Goal: Information Seeking & Learning: Learn about a topic

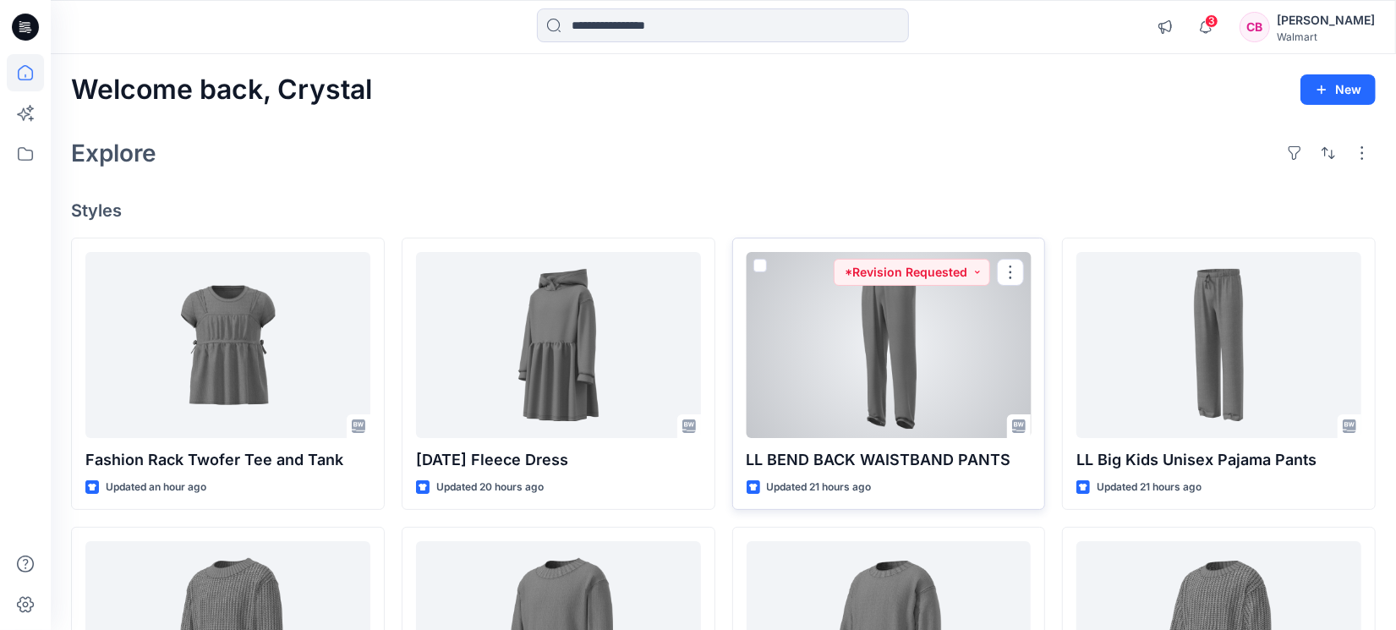
click at [864, 338] on div at bounding box center [889, 345] width 285 height 186
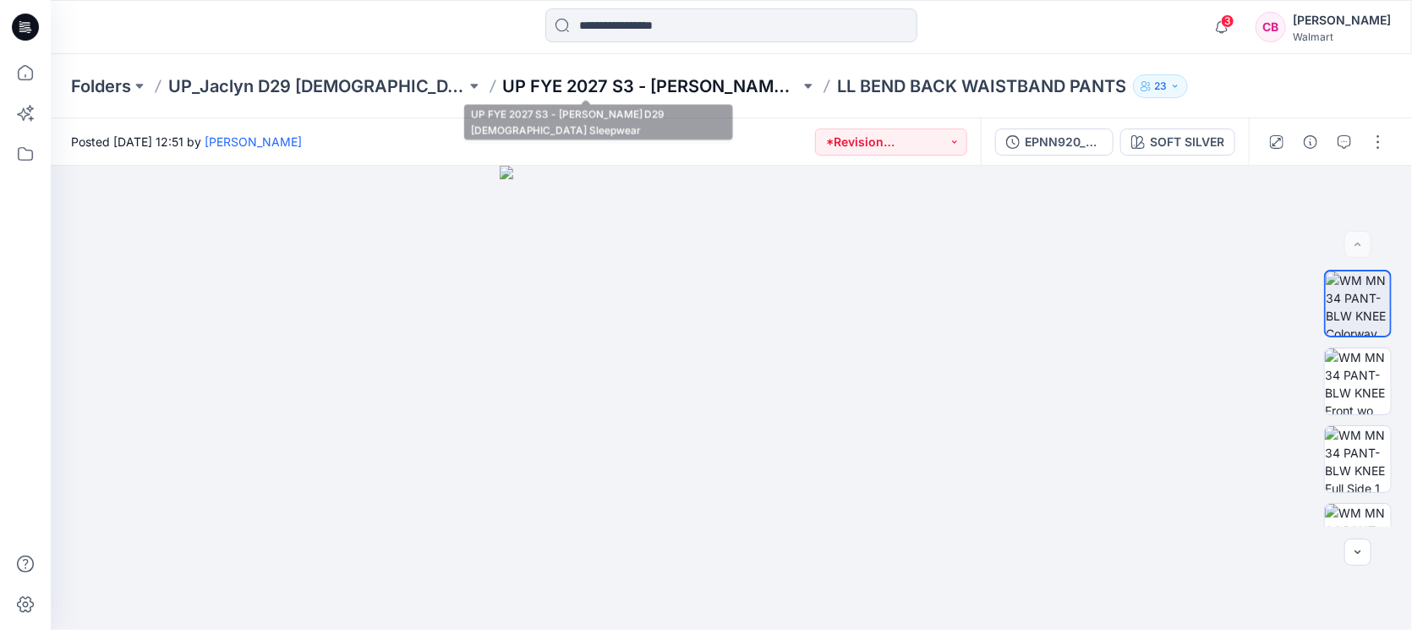
click at [569, 79] on p "UP FYE 2027 S3 - [PERSON_NAME] D29 [DEMOGRAPHIC_DATA] Sleepwear" at bounding box center [652, 86] width 298 height 24
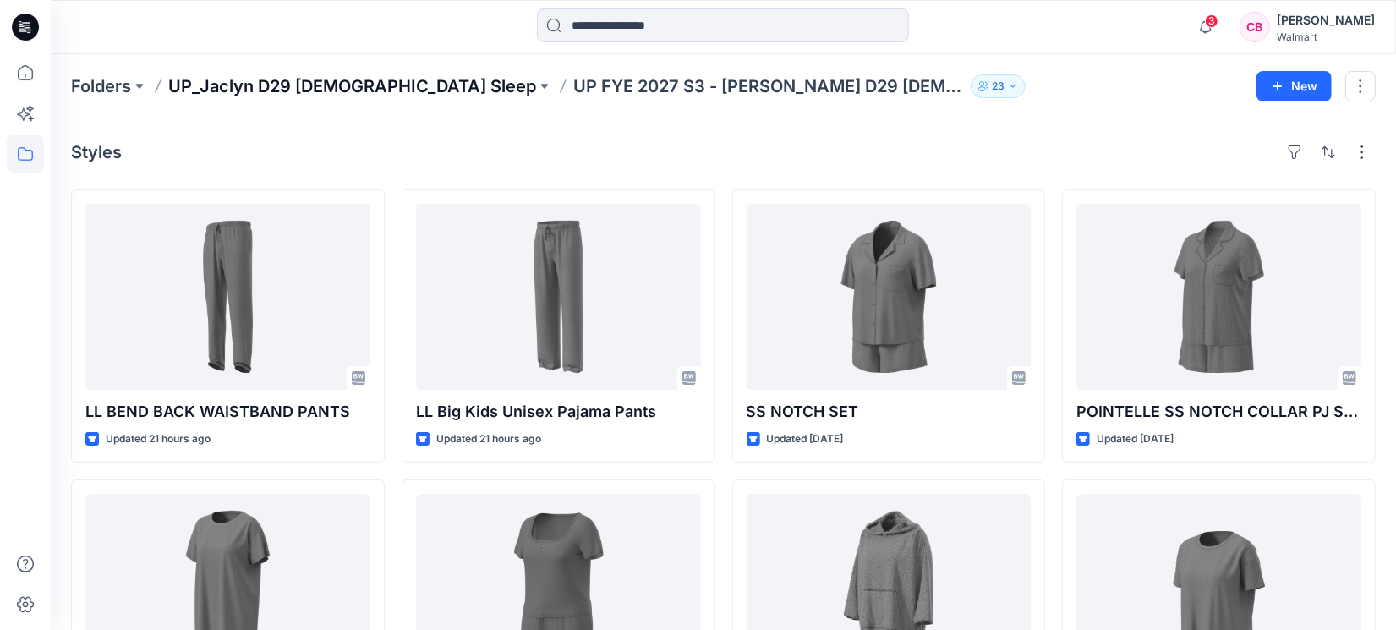
click at [364, 85] on p "UP_Jaclyn D29 [DEMOGRAPHIC_DATA] Sleep" at bounding box center [352, 86] width 368 height 24
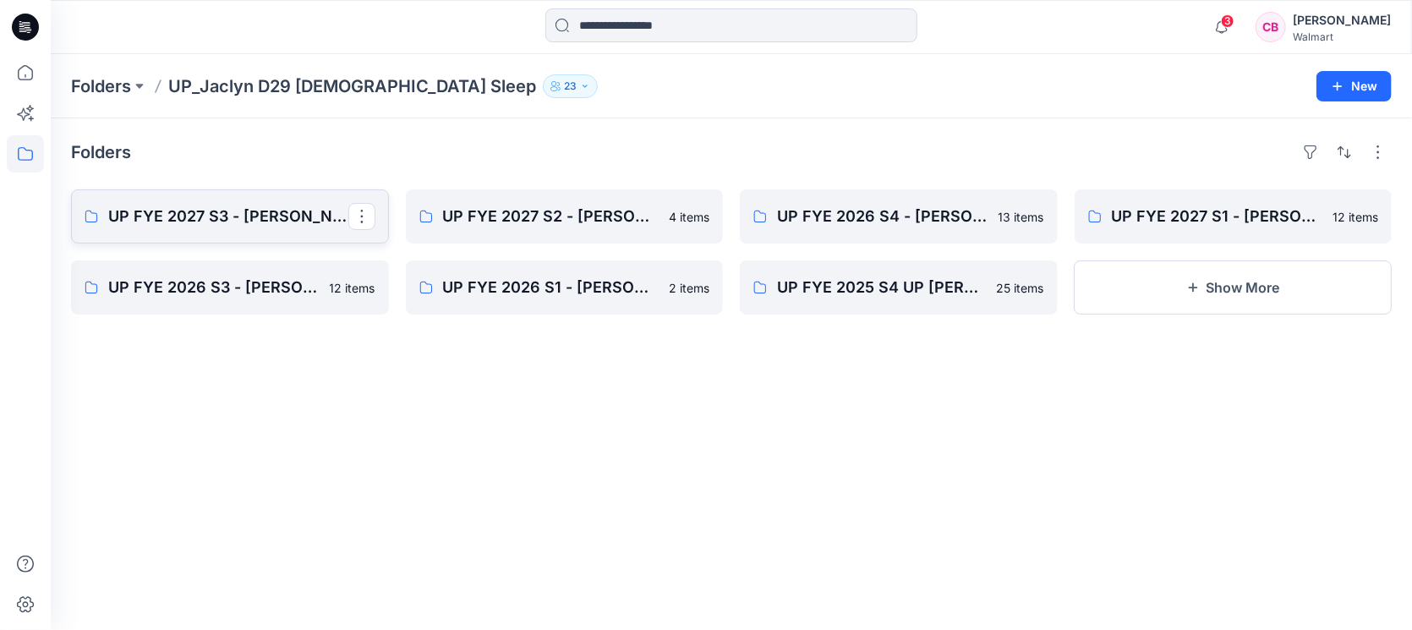
click at [237, 219] on p "UP FYE 2027 S3 - [PERSON_NAME] D29 [DEMOGRAPHIC_DATA] Sleepwear" at bounding box center [228, 217] width 240 height 24
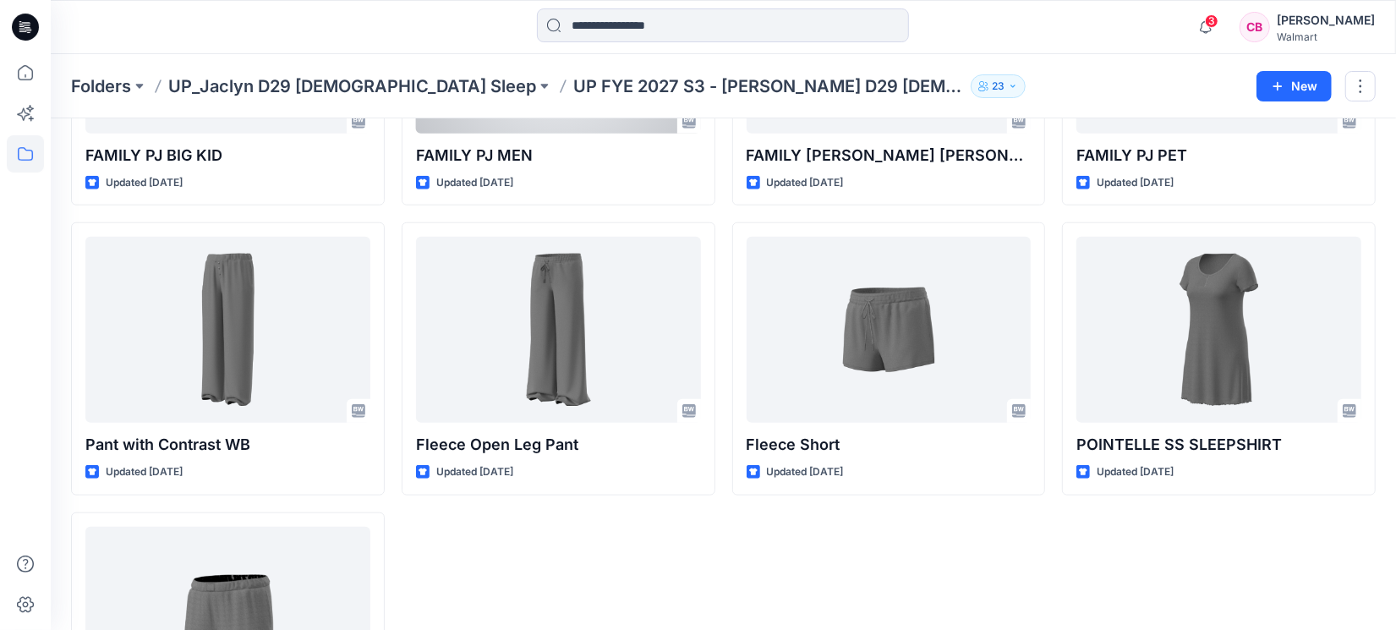
scroll to position [807, 0]
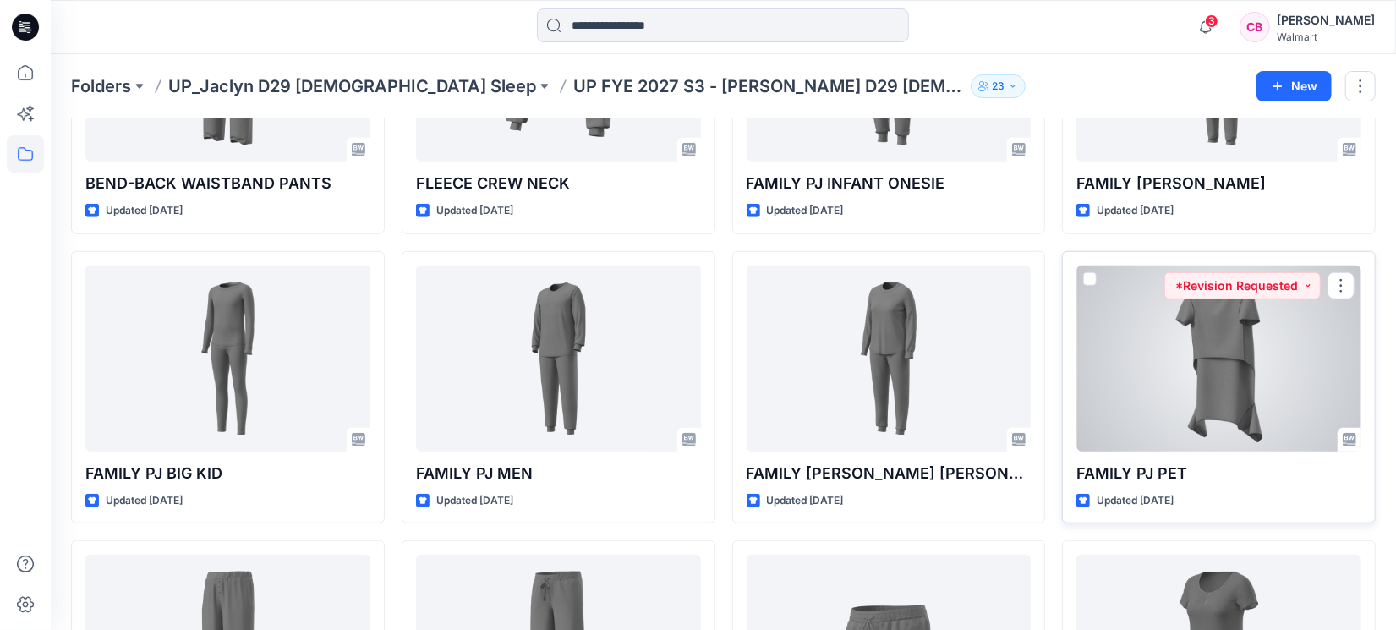
click at [1206, 367] on div at bounding box center [1218, 358] width 285 height 186
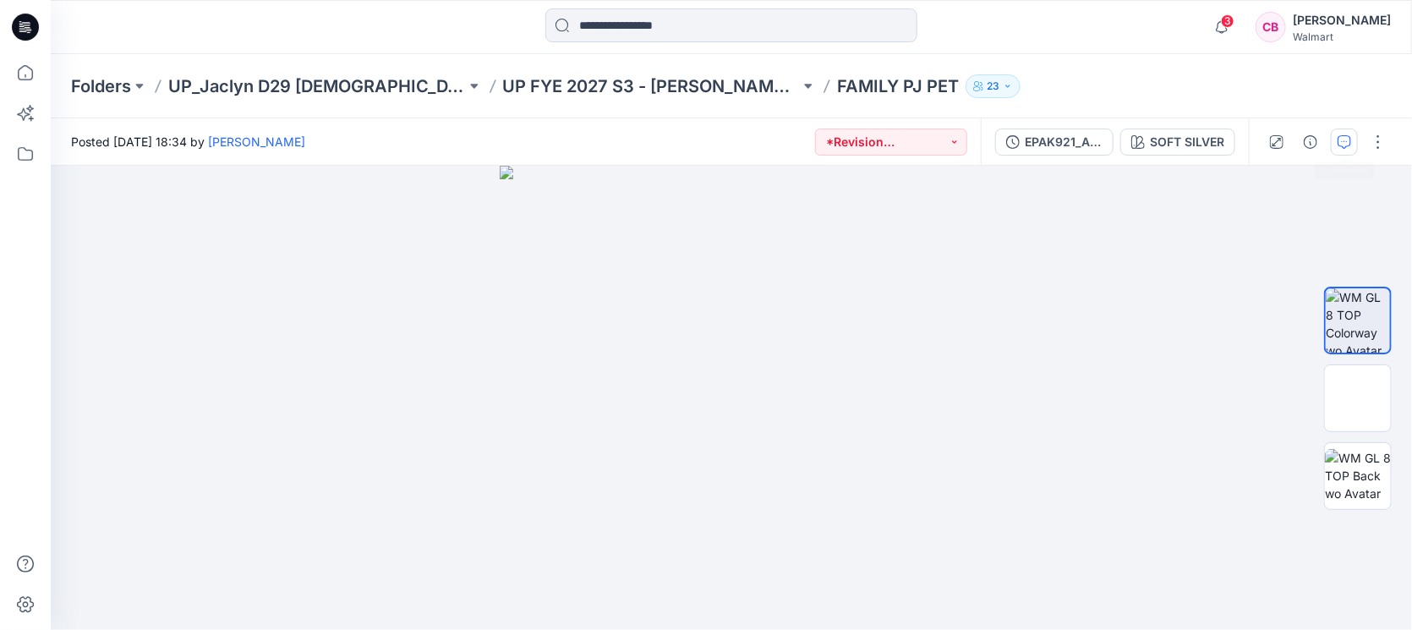
click at [1340, 143] on icon "button" at bounding box center [1344, 142] width 14 height 14
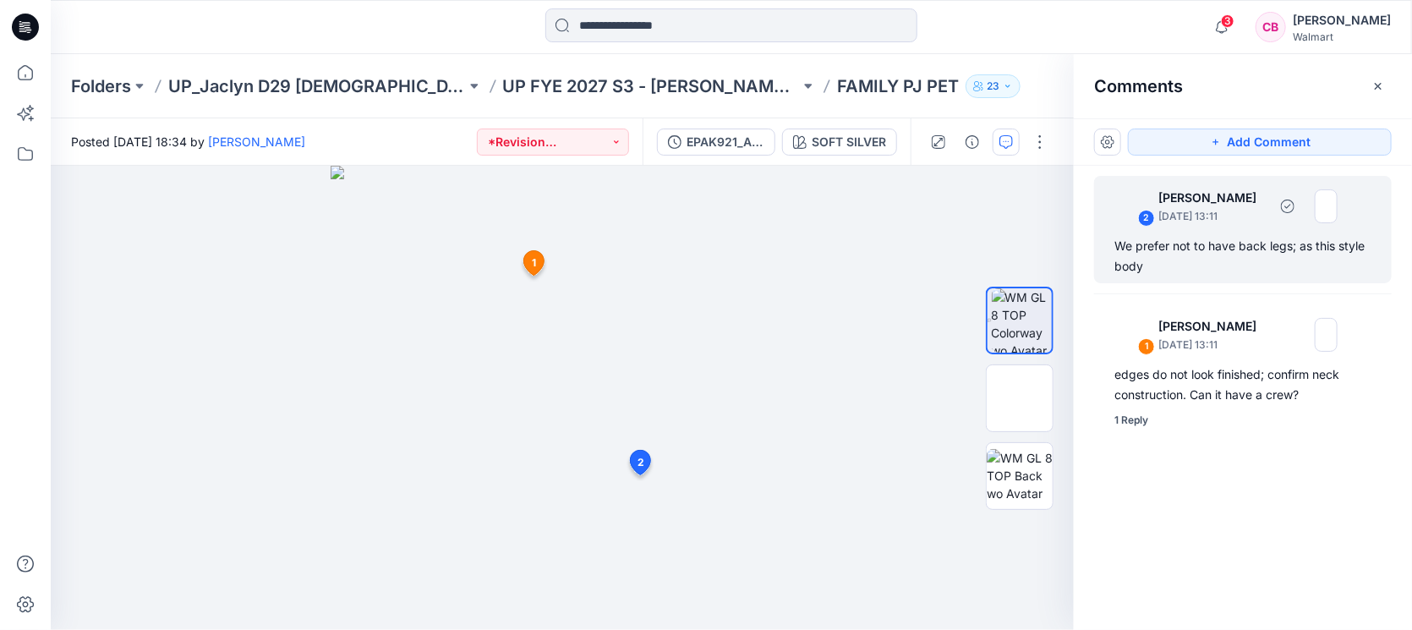
click at [1243, 246] on div "We prefer not to have back legs; as this style body" at bounding box center [1242, 256] width 257 height 41
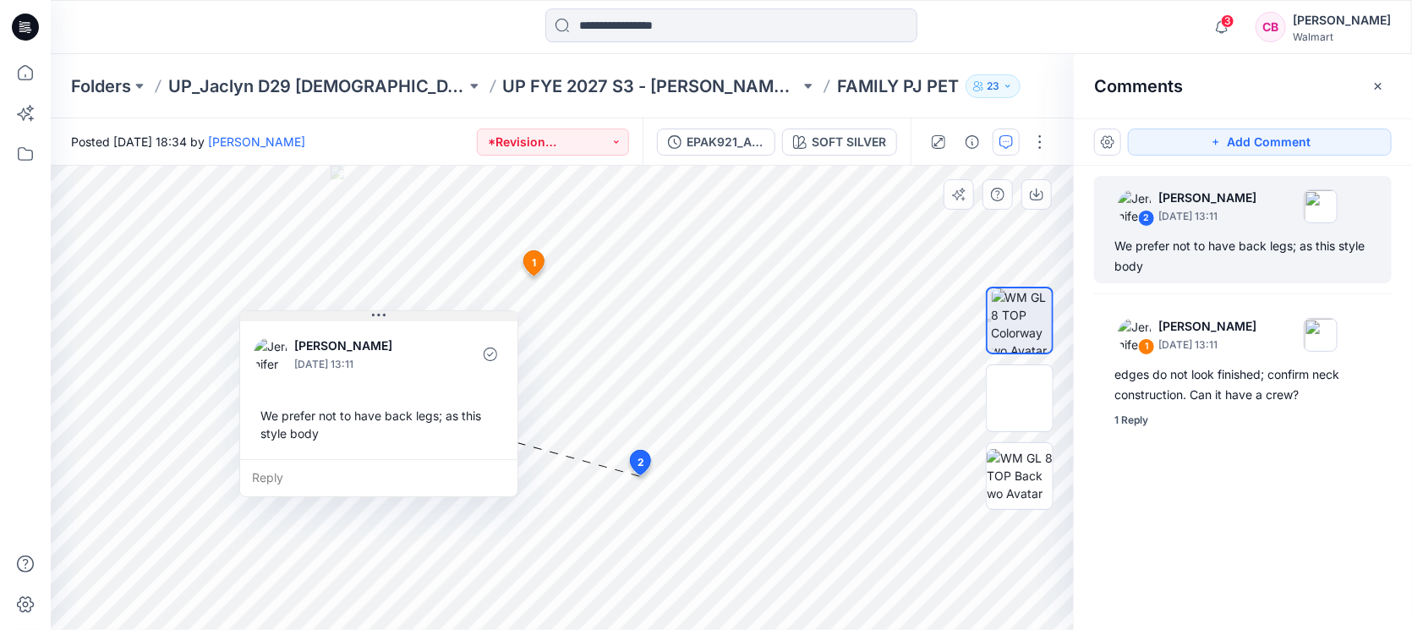
drag, startPoint x: 788, startPoint y: 483, endPoint x: 485, endPoint y: 310, distance: 348.4
click at [485, 311] on button at bounding box center [378, 316] width 277 height 10
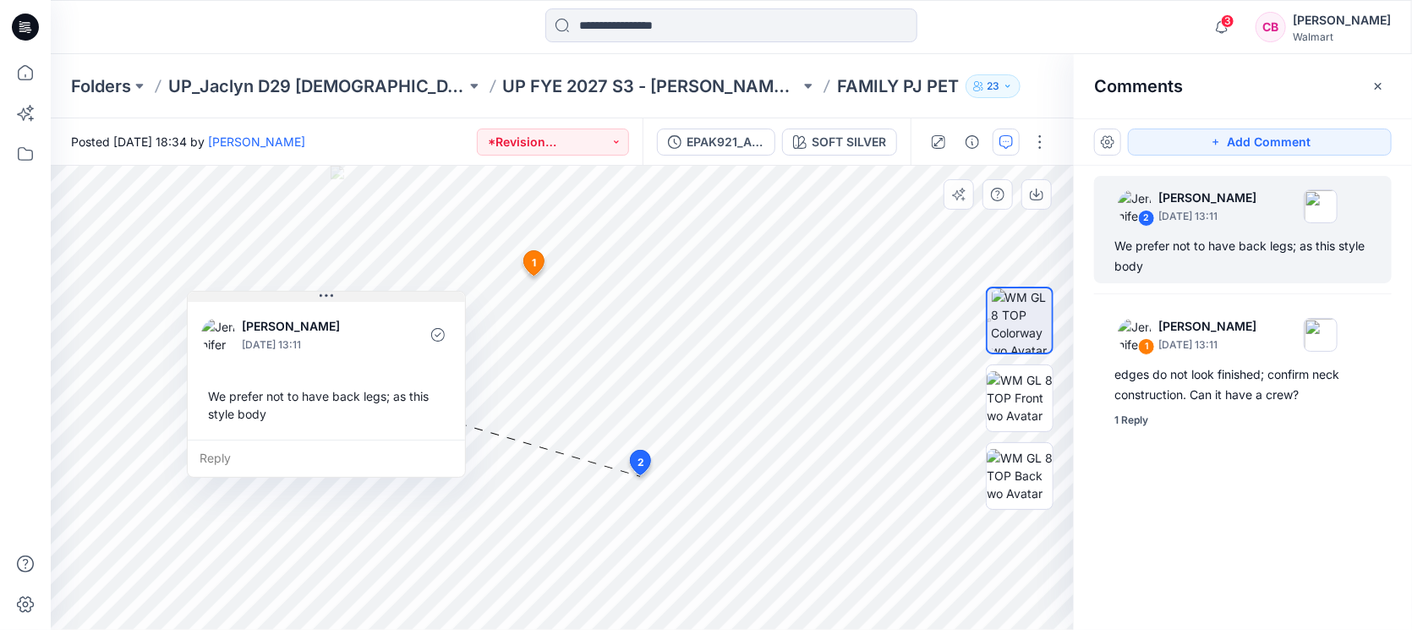
drag, startPoint x: 485, startPoint y: 310, endPoint x: 434, endPoint y: 298, distance: 52.9
click at [434, 298] on button at bounding box center [326, 297] width 277 height 10
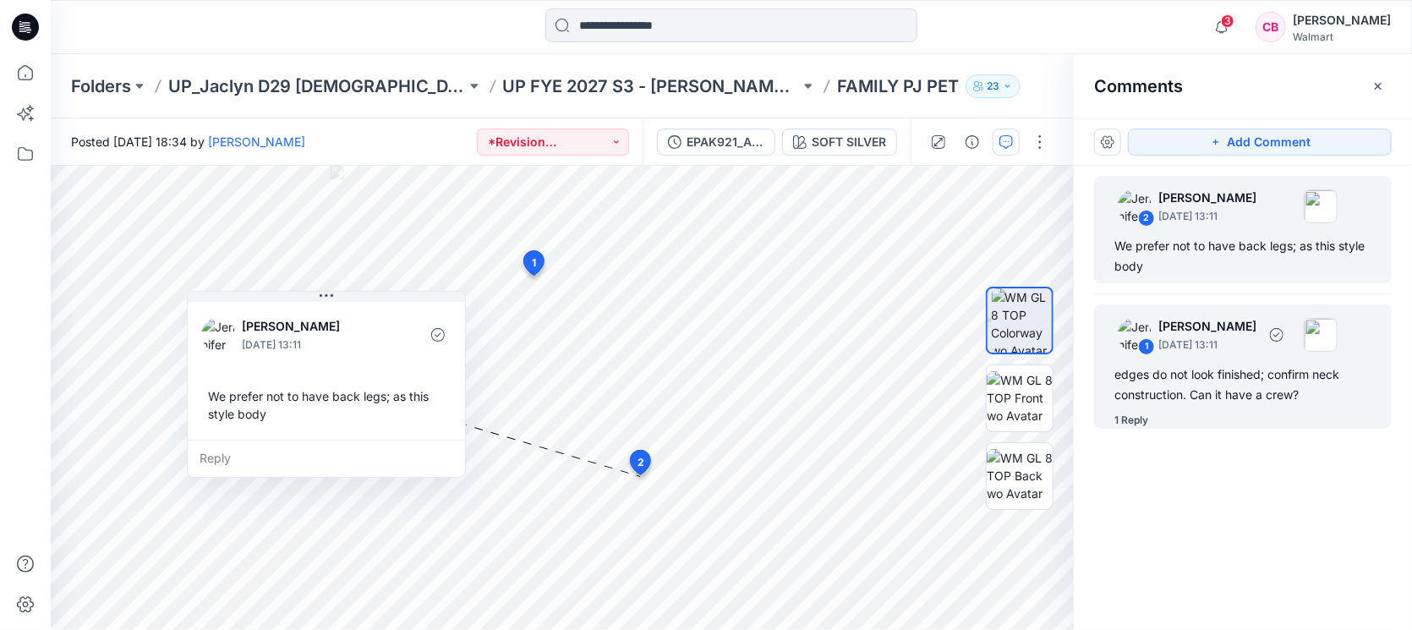
click at [1184, 412] on div "1 Reply" at bounding box center [1252, 420] width 277 height 17
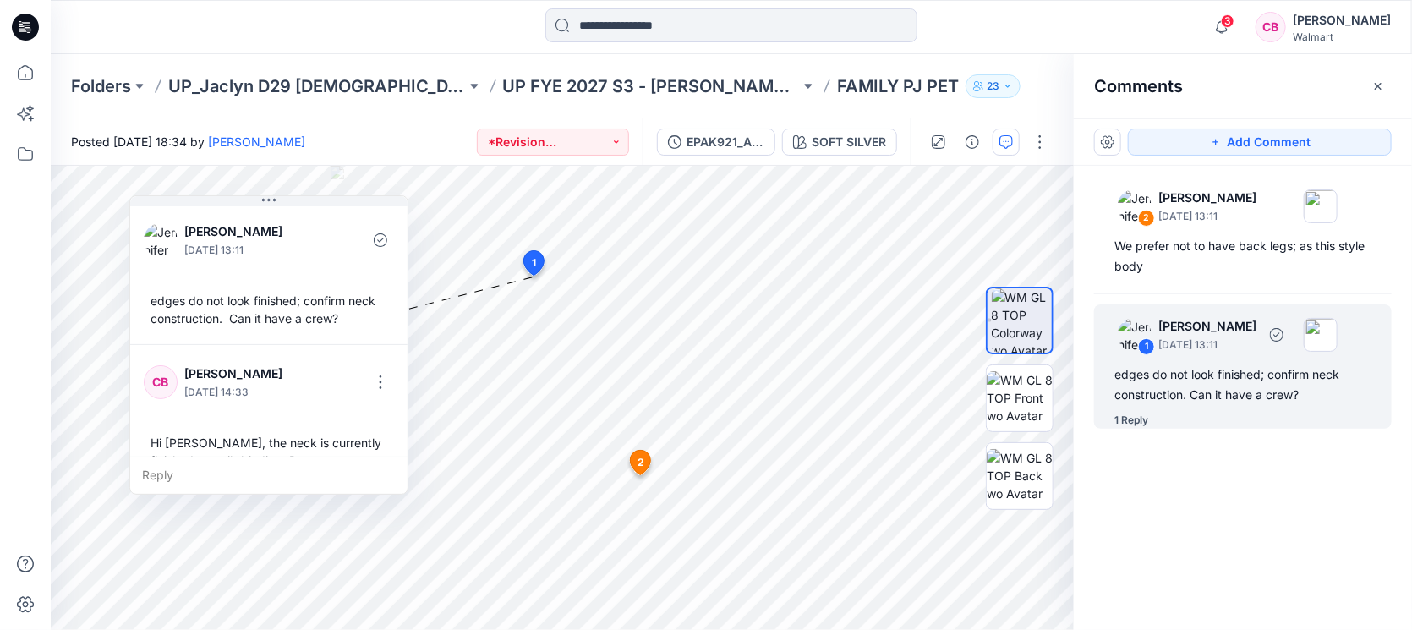
click at [1146, 417] on div "1 Reply" at bounding box center [1131, 420] width 34 height 17
click at [1229, 403] on div "edges do not look finished; confirm neck construction. Can it have a crew?" at bounding box center [1242, 384] width 257 height 41
click at [1122, 418] on div "1 Reply" at bounding box center [1131, 420] width 34 height 17
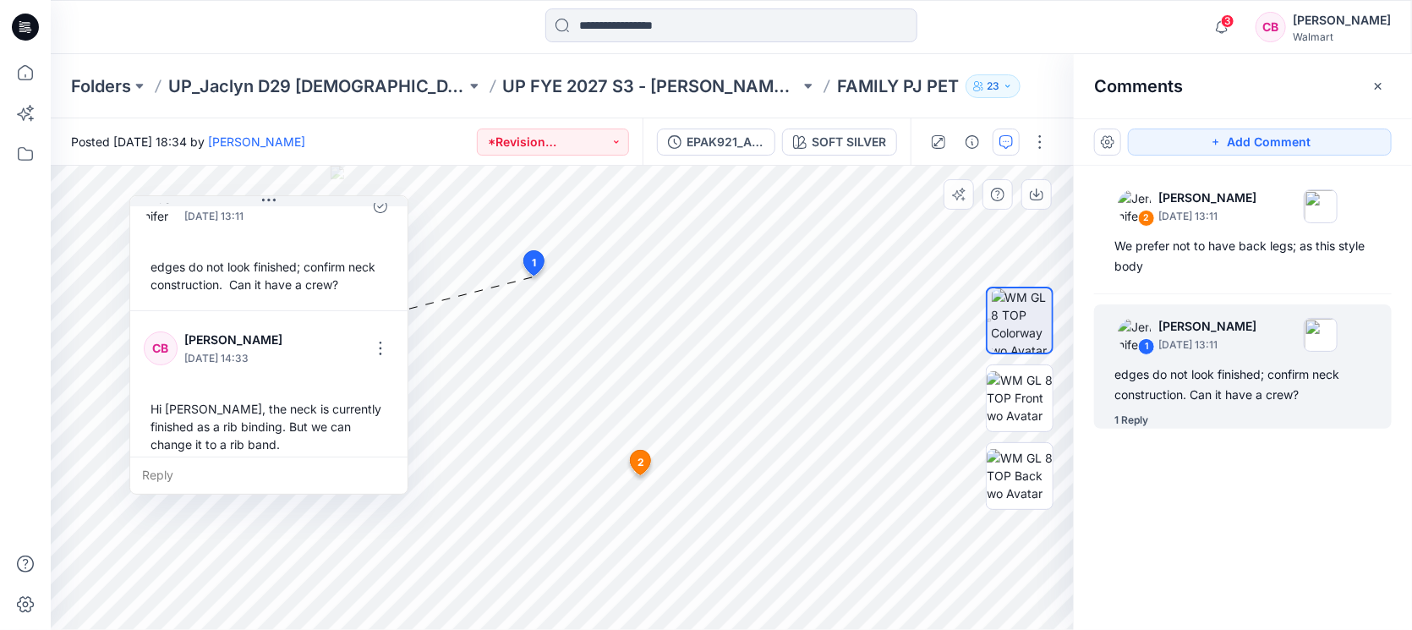
scroll to position [46, 0]
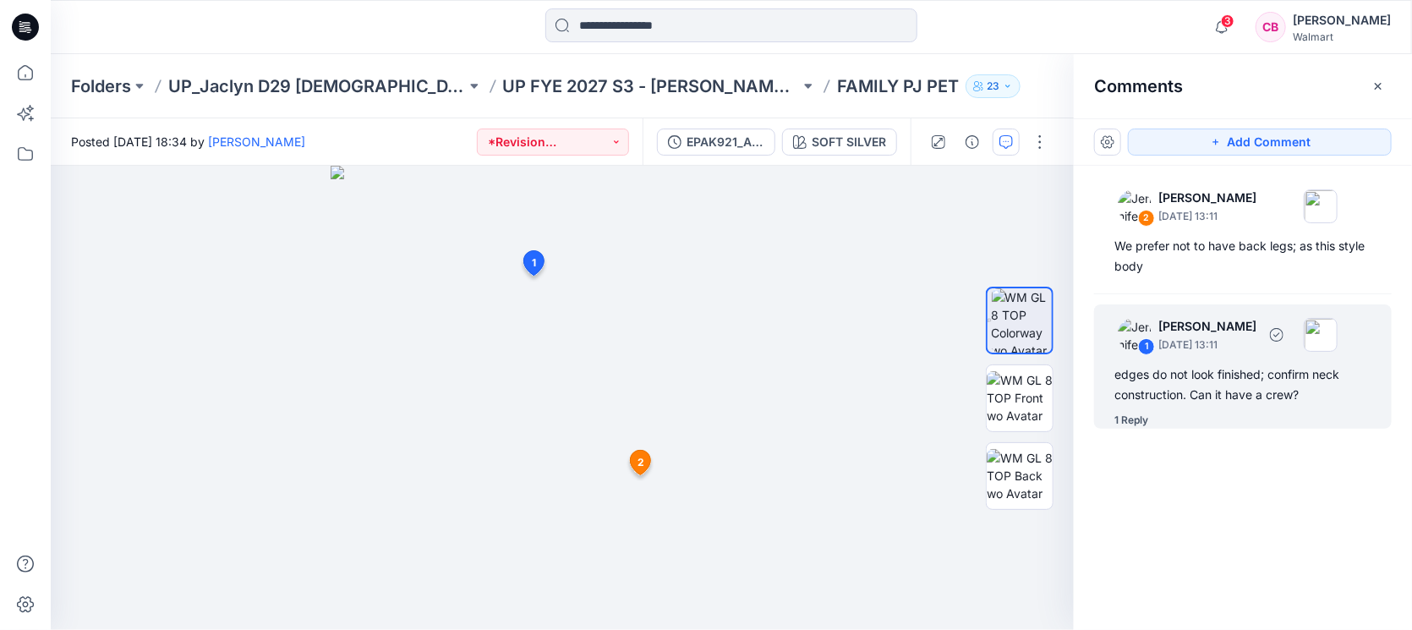
click at [1236, 362] on div "1 [PERSON_NAME] [DATE] 13:11 edges do not look finished; confirm neck construct…" at bounding box center [1243, 366] width 298 height 124
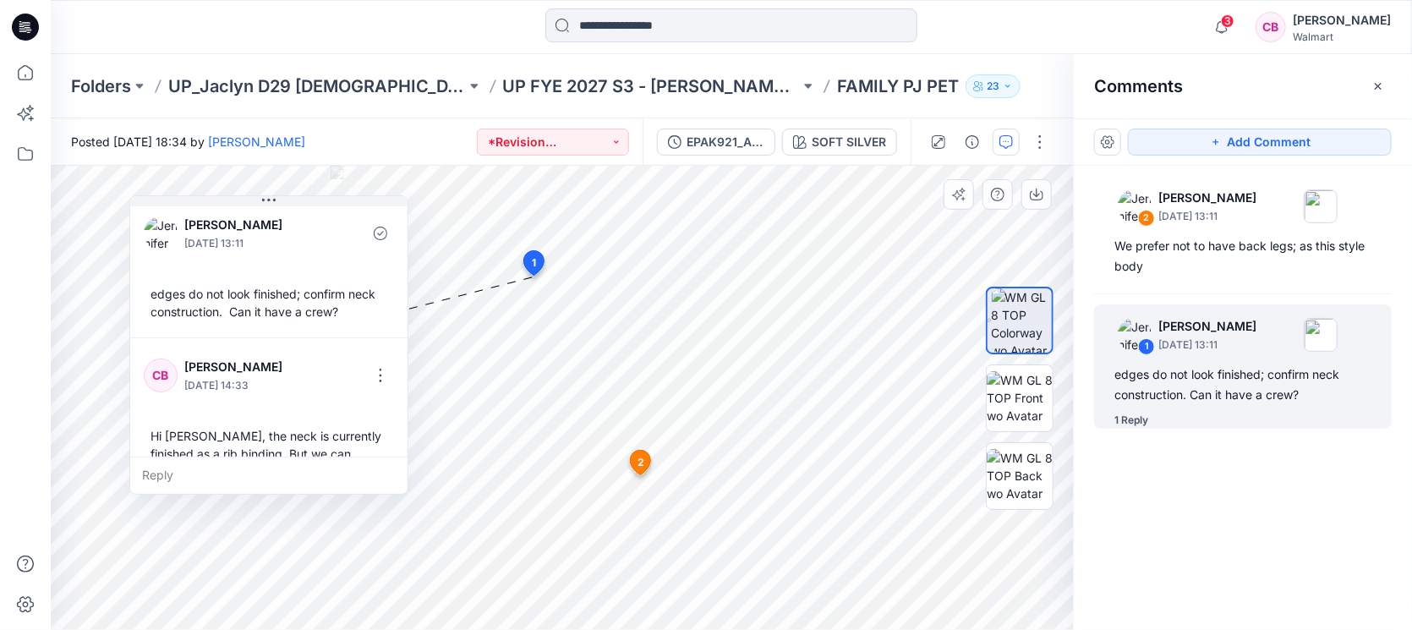
scroll to position [0, 0]
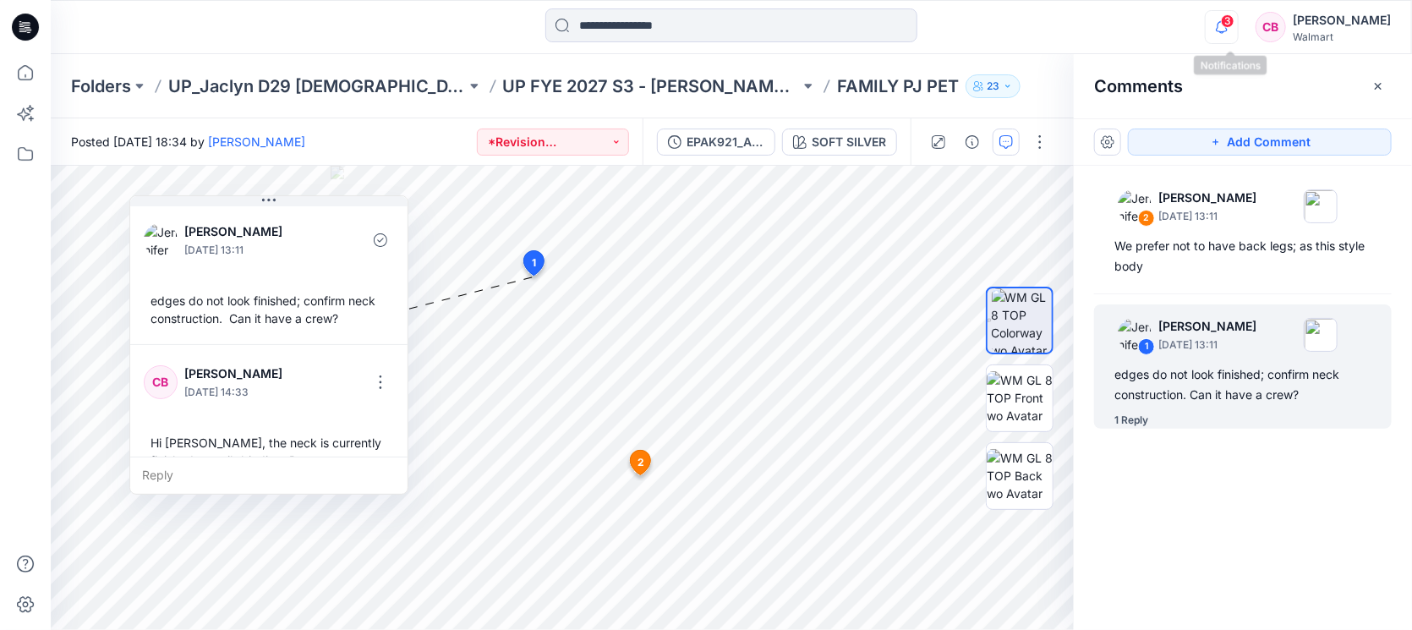
click at [1228, 30] on icon "button" at bounding box center [1222, 26] width 12 height 11
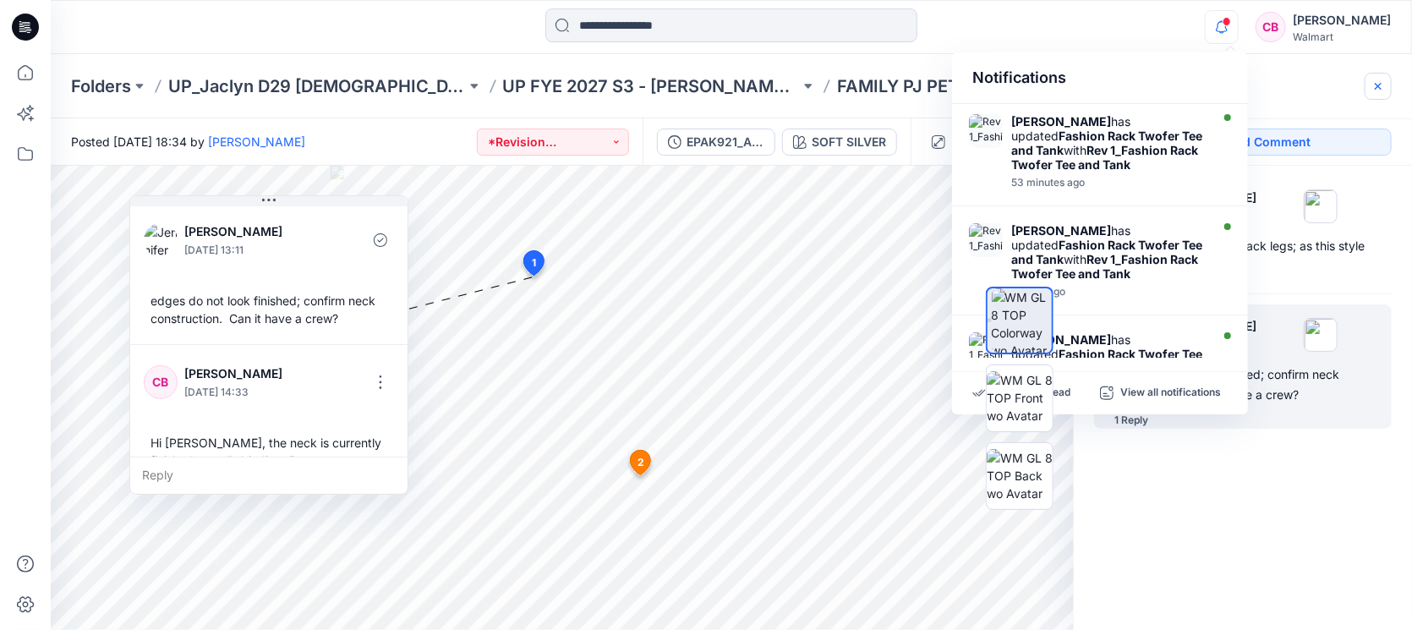
click at [1389, 90] on button "button" at bounding box center [1378, 86] width 27 height 27
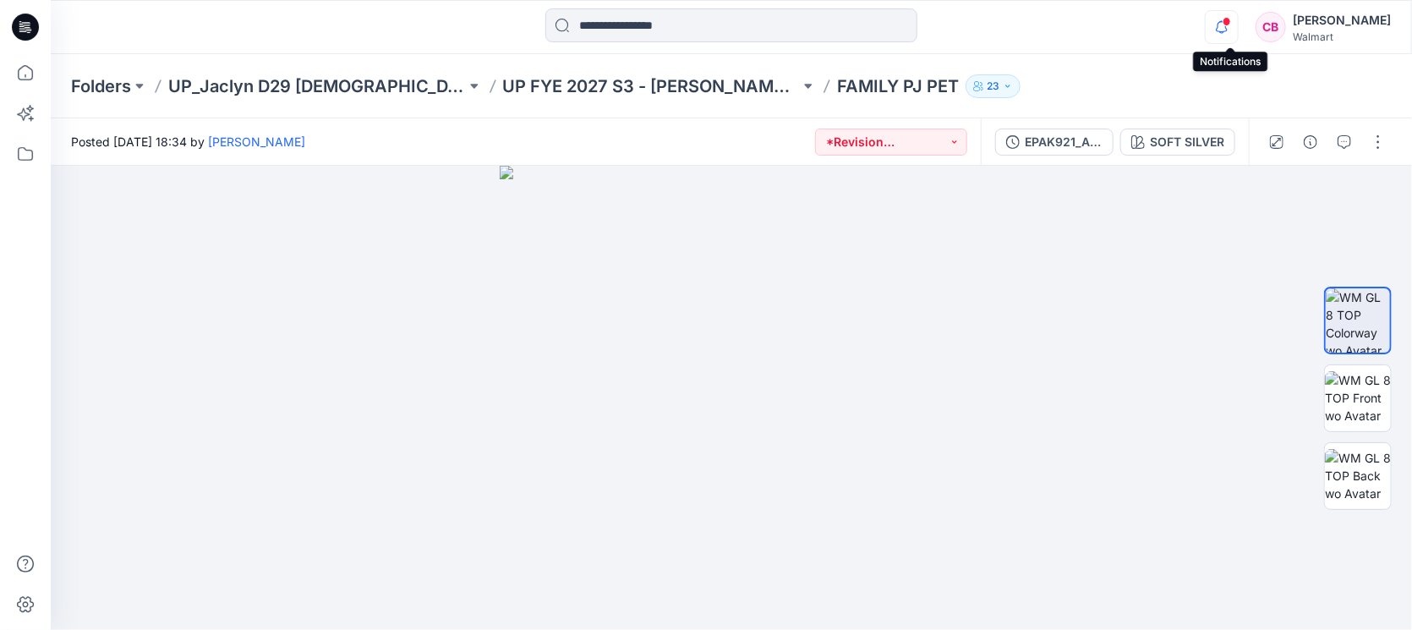
click at [1238, 23] on icon "button" at bounding box center [1222, 27] width 32 height 34
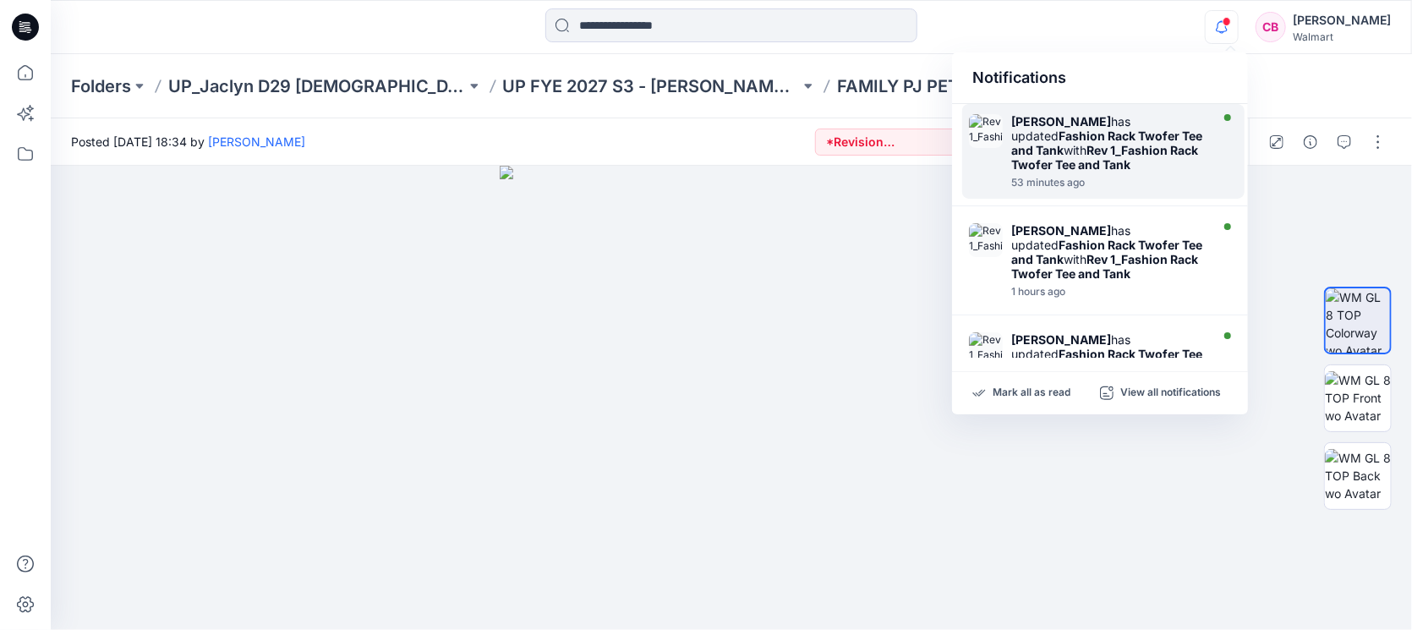
click at [1092, 140] on strong "Fashion Rack Twofer Tee and Tank" at bounding box center [1106, 143] width 191 height 29
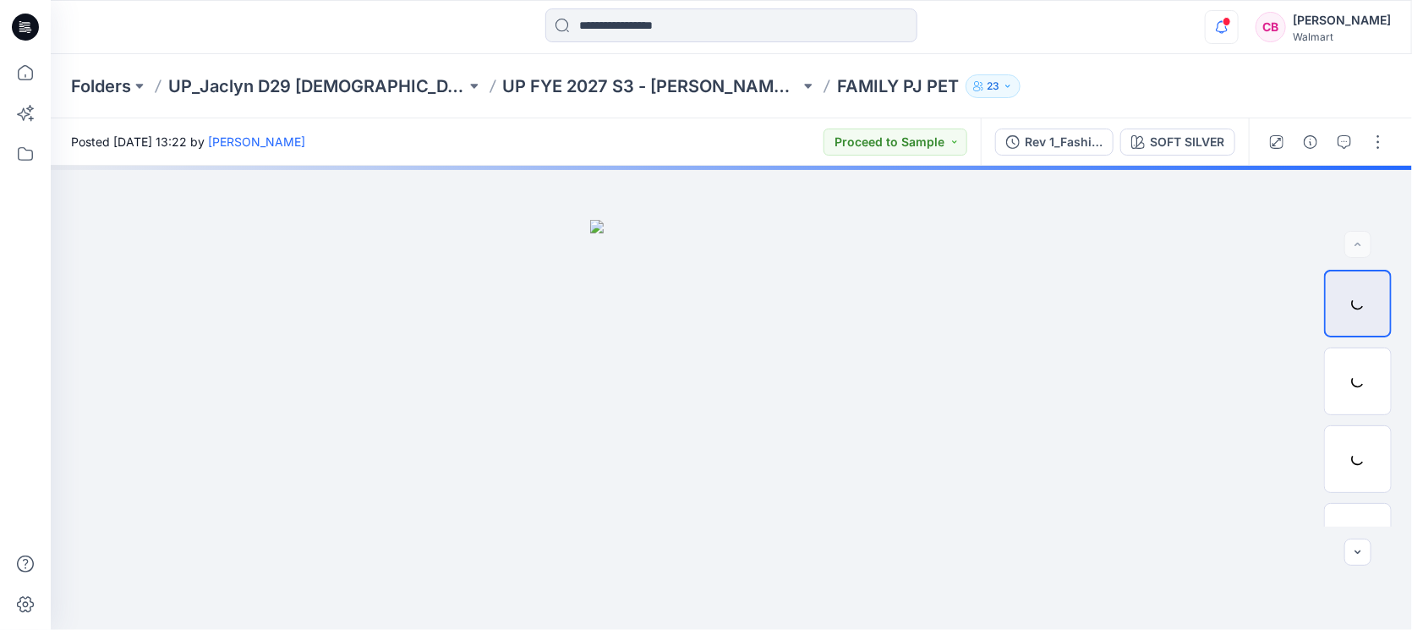
click at [1229, 23] on icon "button" at bounding box center [1222, 27] width 32 height 34
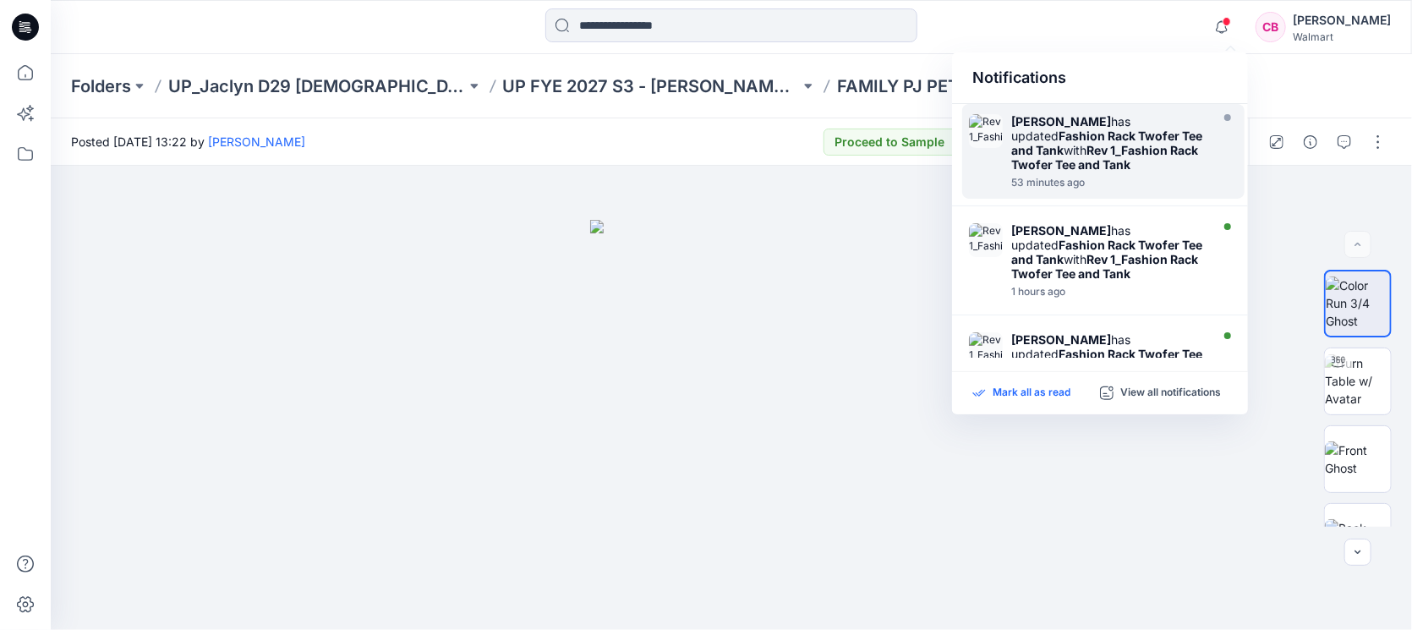
click at [1012, 391] on p "Mark all as read" at bounding box center [1032, 393] width 78 height 15
